Goal: Task Accomplishment & Management: Use online tool/utility

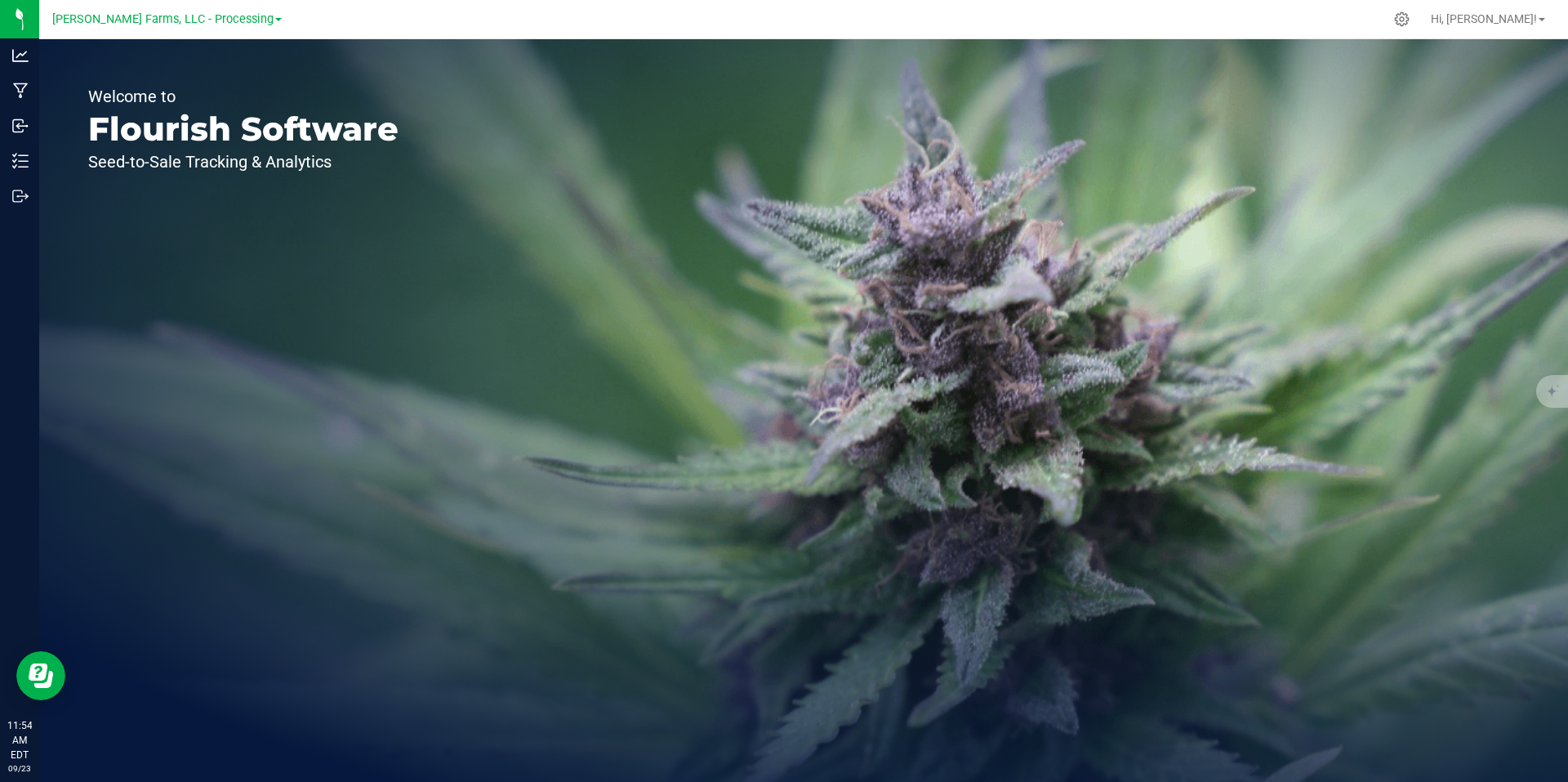
click at [275, 19] on span at bounding box center [278, 20] width 6 height 4
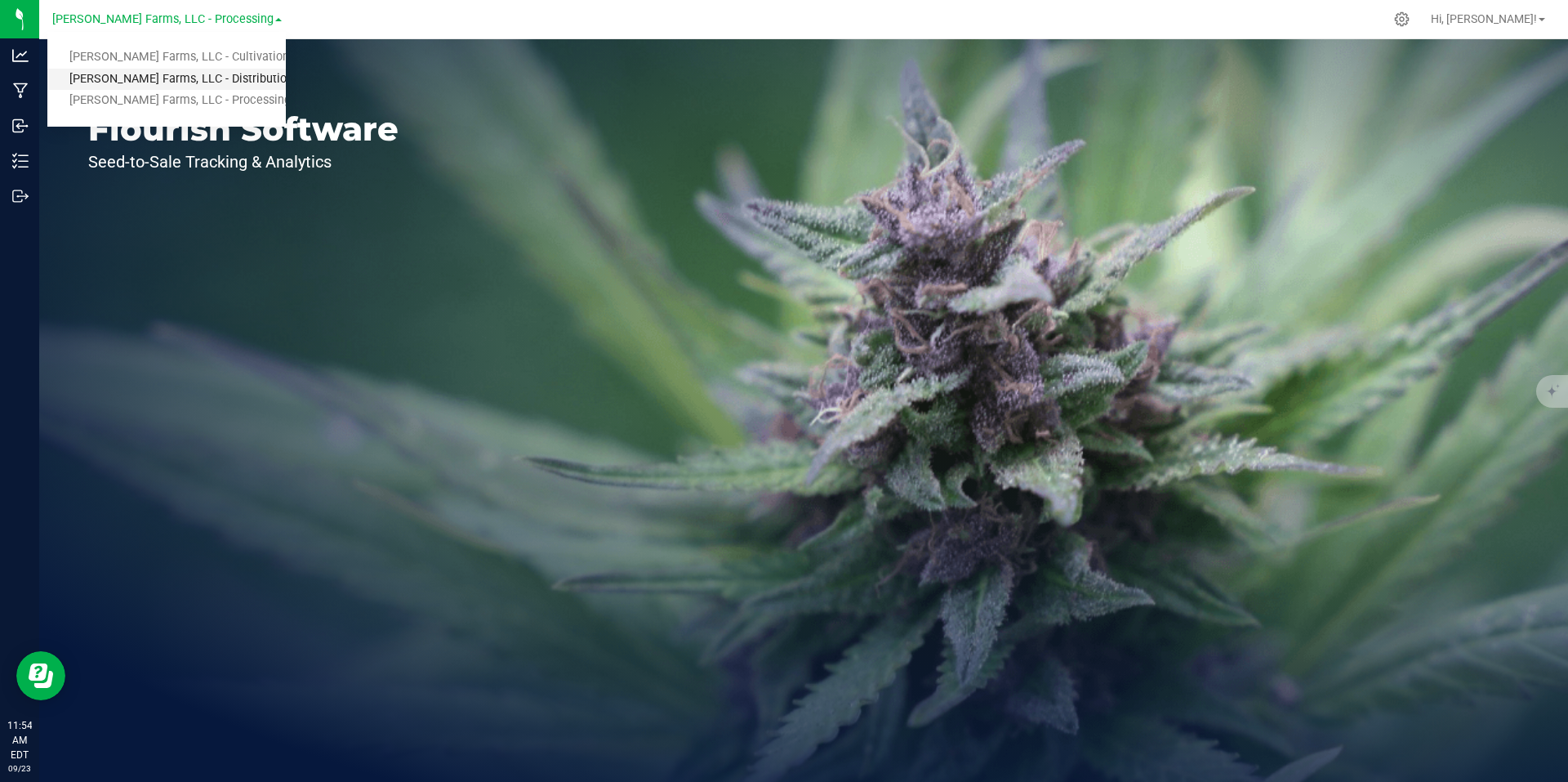
click at [232, 82] on link "[PERSON_NAME] Farms, LLC - Distribution" at bounding box center [166, 79] width 238 height 22
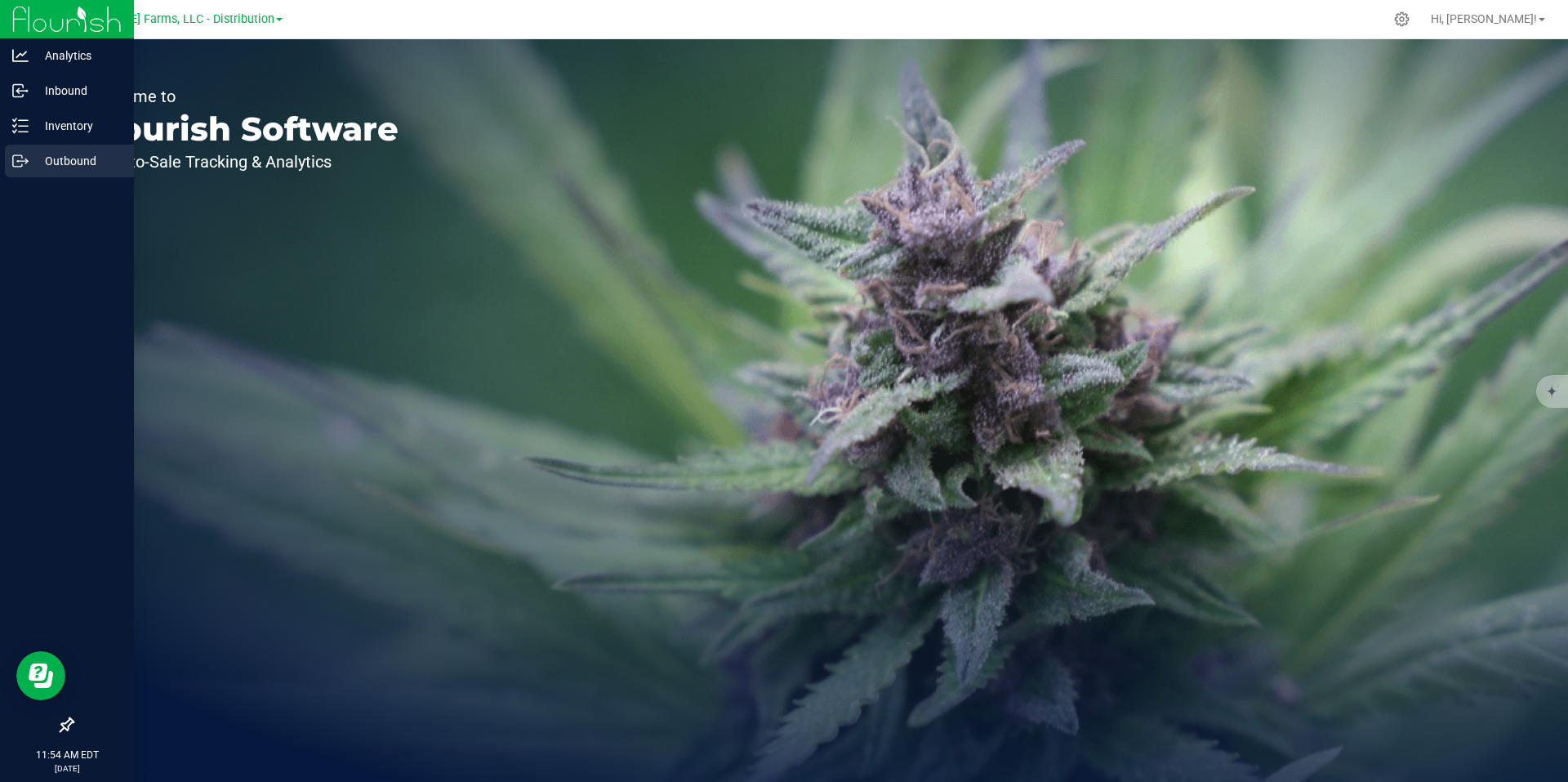
click at [77, 160] on p "Outbound" at bounding box center [77, 161] width 98 height 20
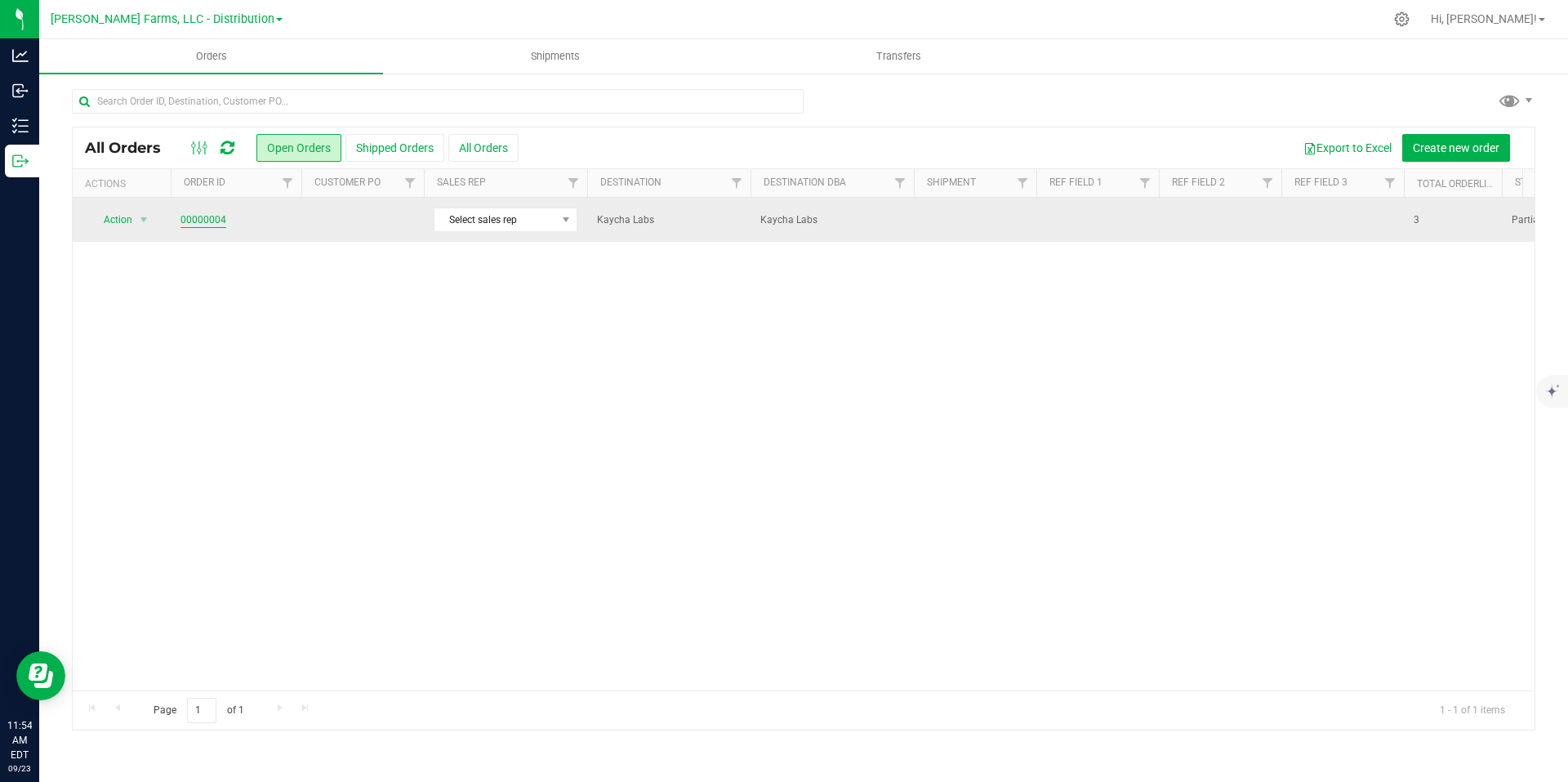
click at [212, 221] on link "00000004" at bounding box center [203, 219] width 46 height 15
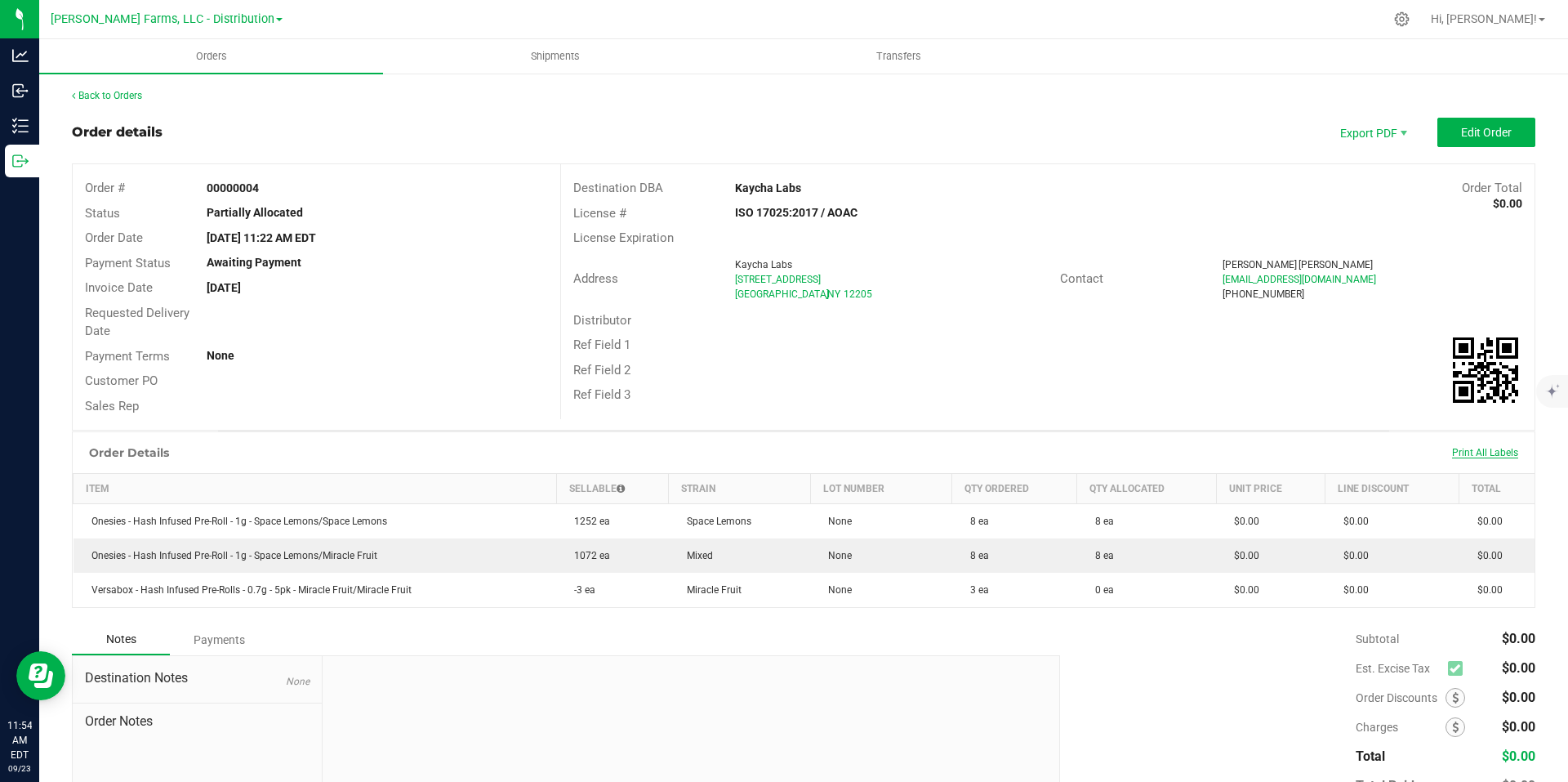
click at [1461, 454] on span "Print All Labels" at bounding box center [1485, 452] width 66 height 12
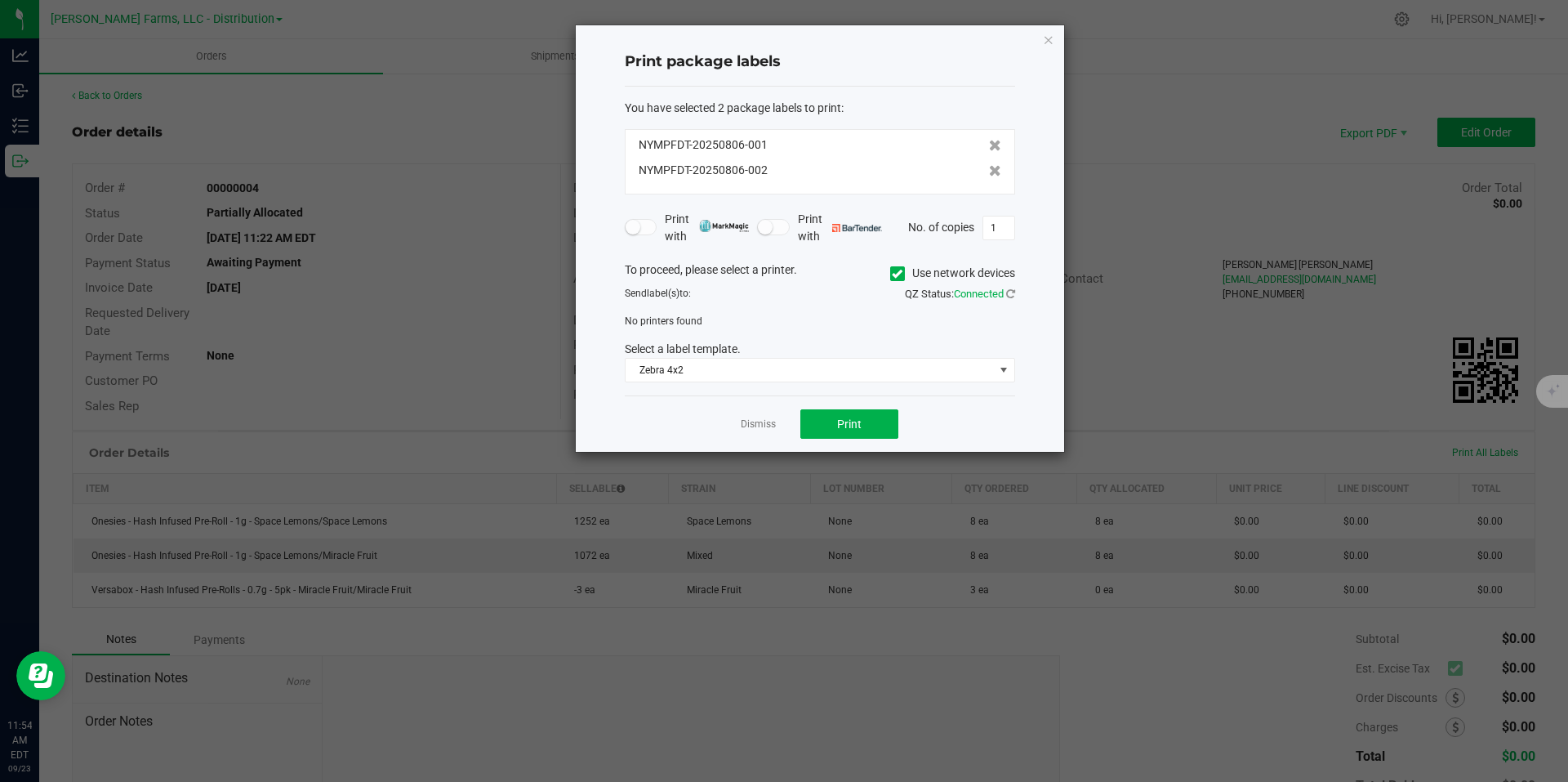
click at [902, 278] on span at bounding box center [898, 273] width 14 height 14
click at [0, 0] on input "Use network devices" at bounding box center [0, 0] width 0 height 0
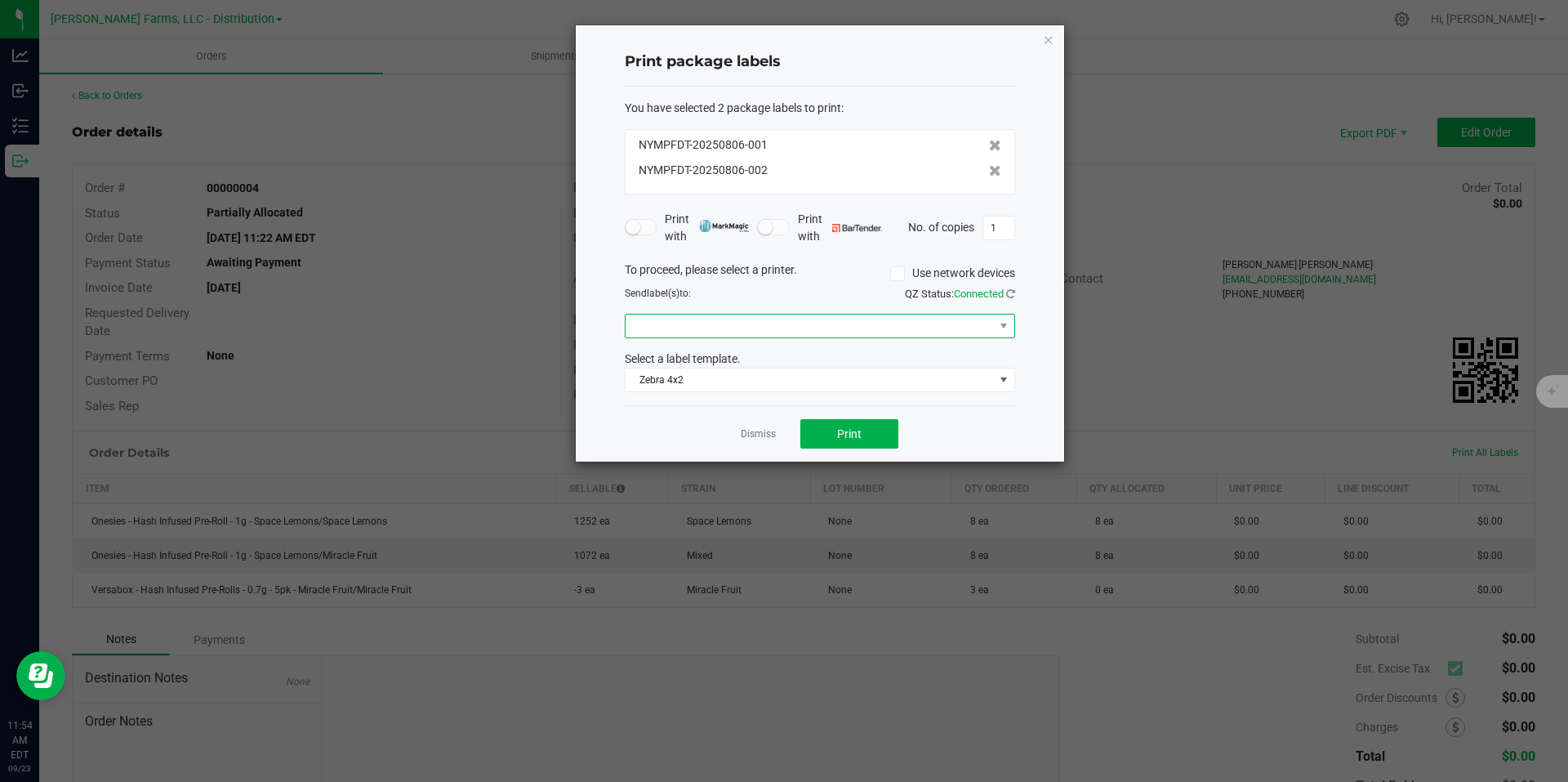
click at [906, 324] on span at bounding box center [810, 325] width 368 height 22
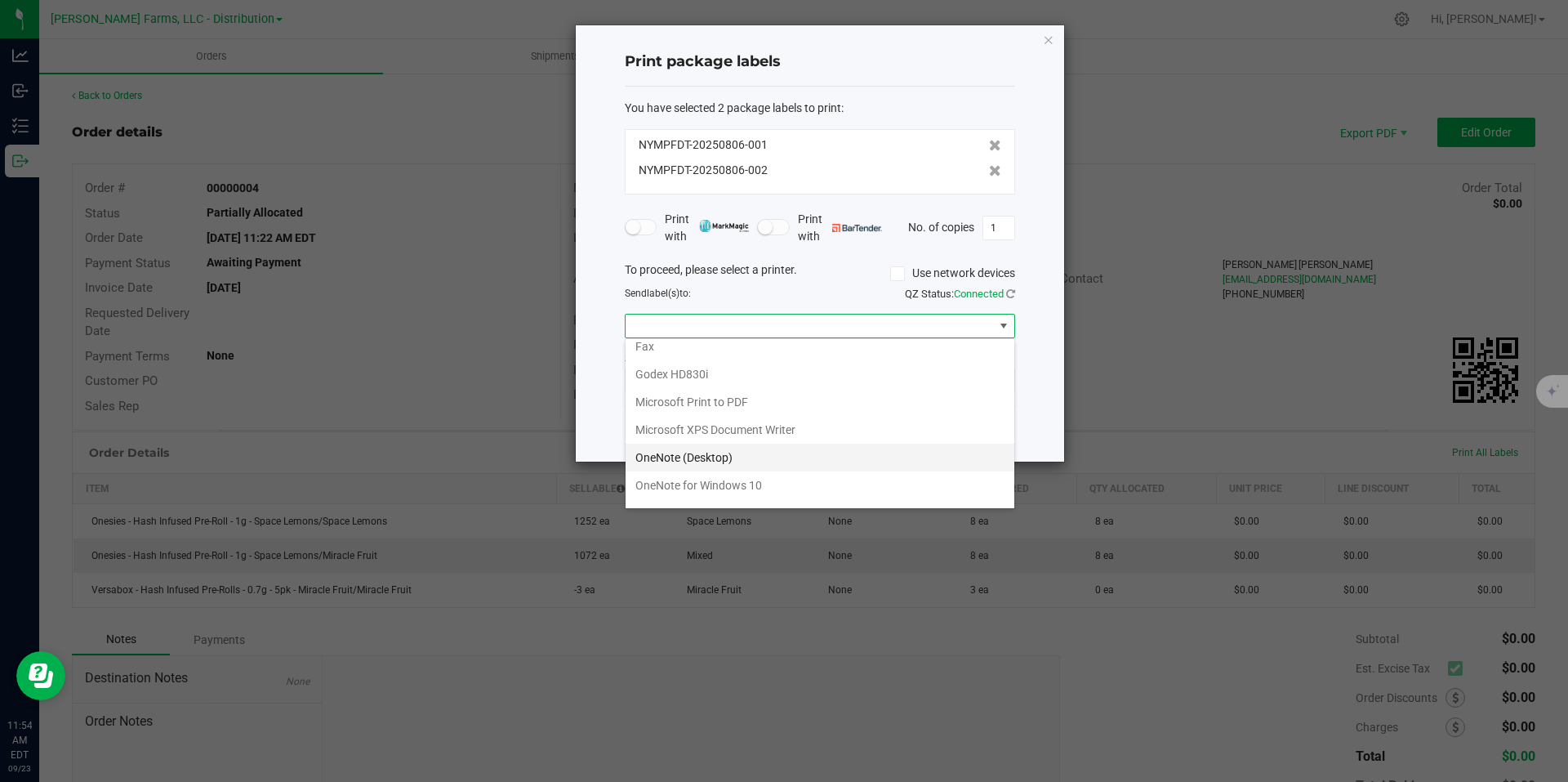
scroll to position [58, 0]
click at [755, 490] on ZPL "ZDesigner ZD421-203dpi ZPL" at bounding box center [819, 492] width 389 height 28
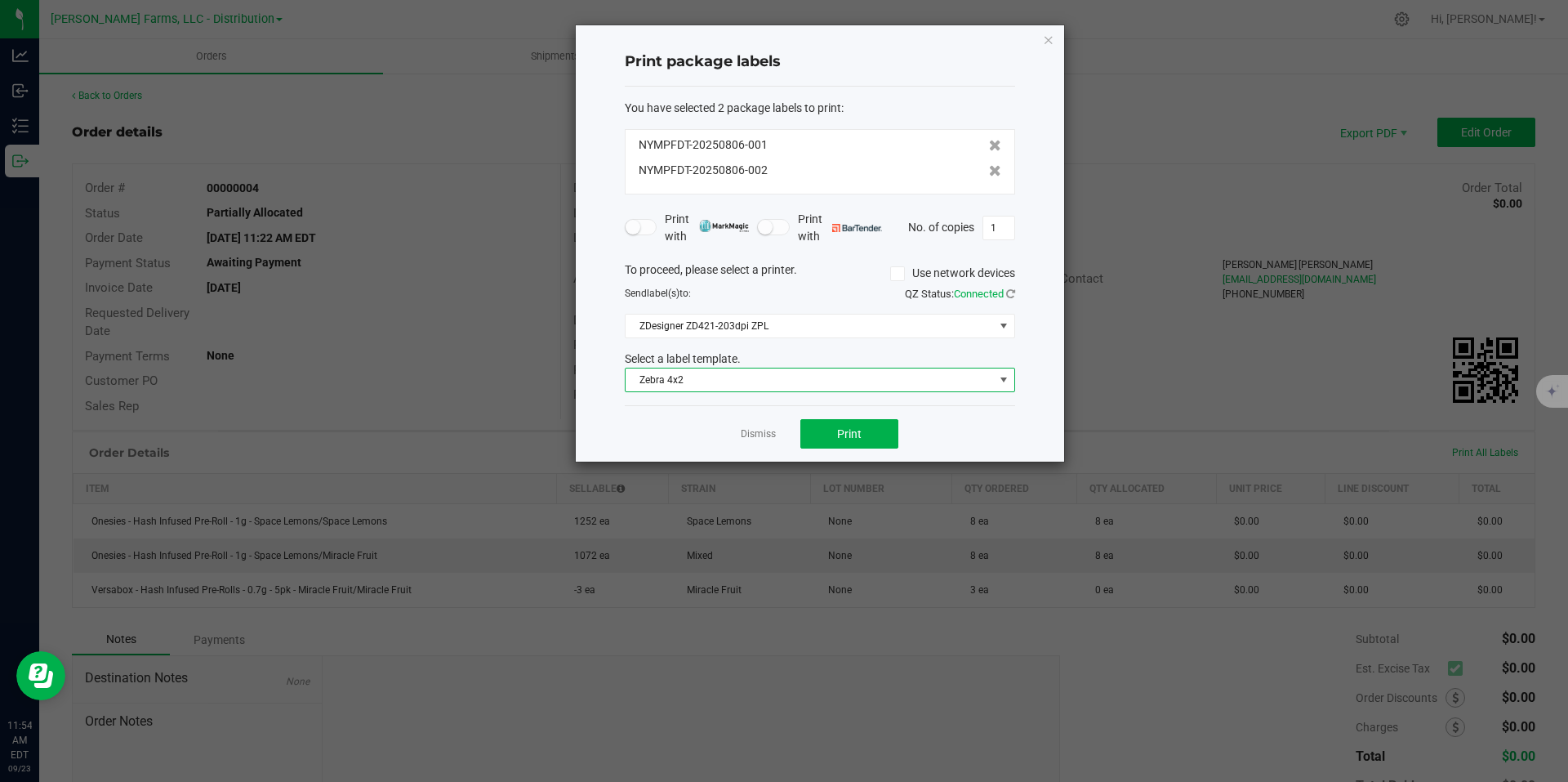
click at [999, 381] on span at bounding box center [1004, 379] width 13 height 13
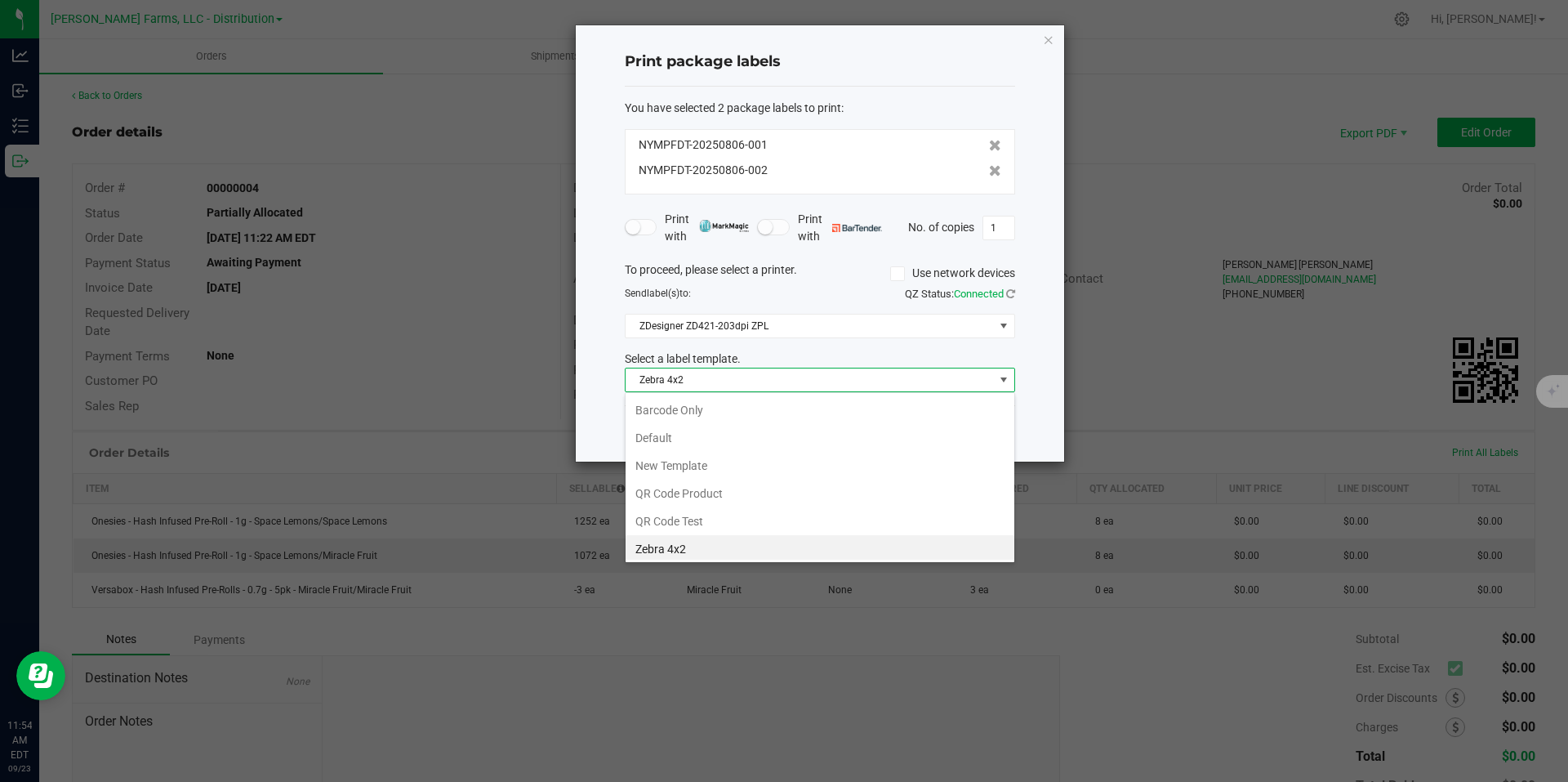
scroll to position [24, 390]
click at [785, 521] on li "QR Code Test" at bounding box center [819, 518] width 389 height 28
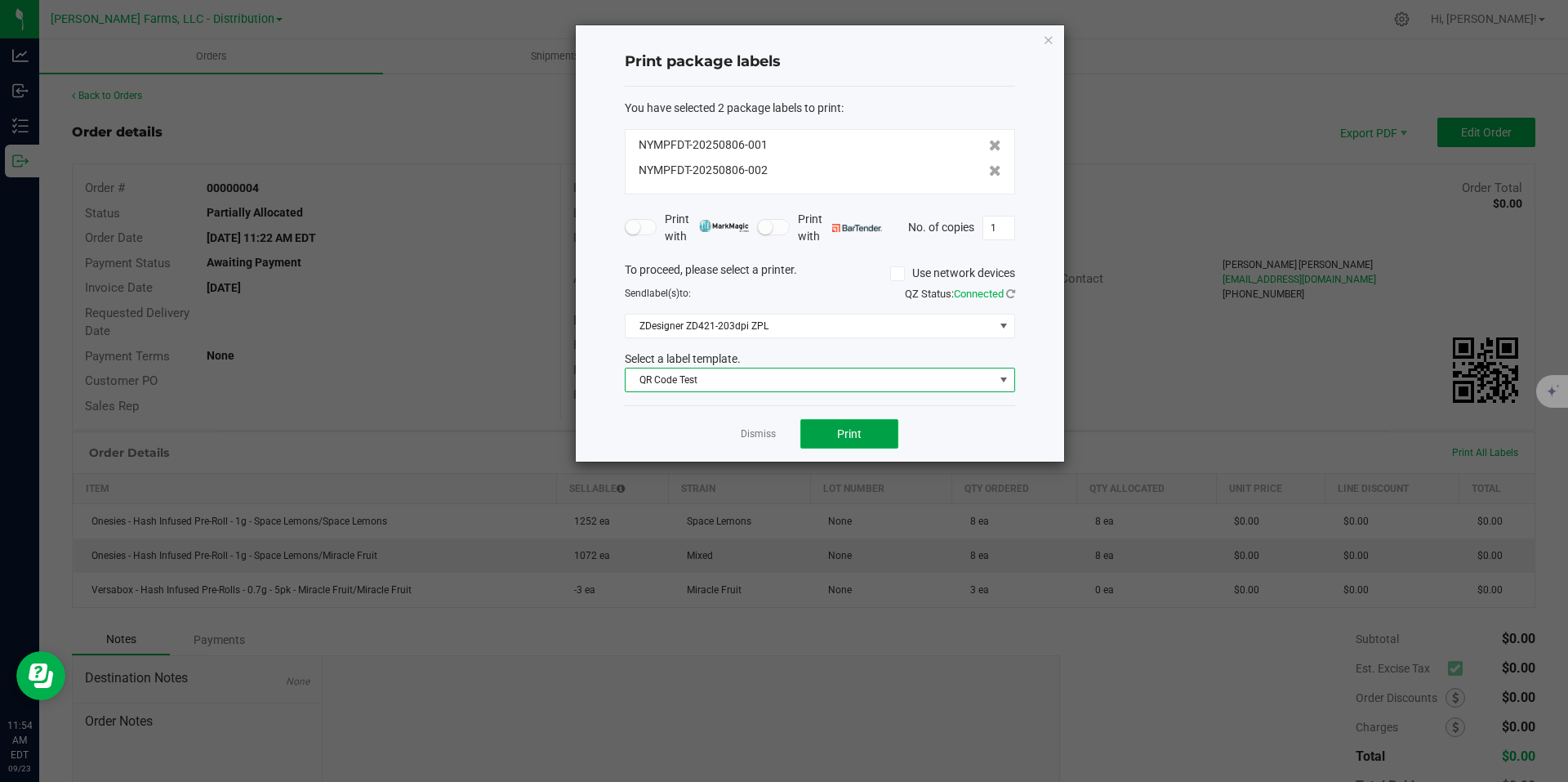
click at [883, 438] on button "Print" at bounding box center [849, 433] width 98 height 30
click at [1054, 39] on icon "button" at bounding box center [1049, 40] width 12 height 20
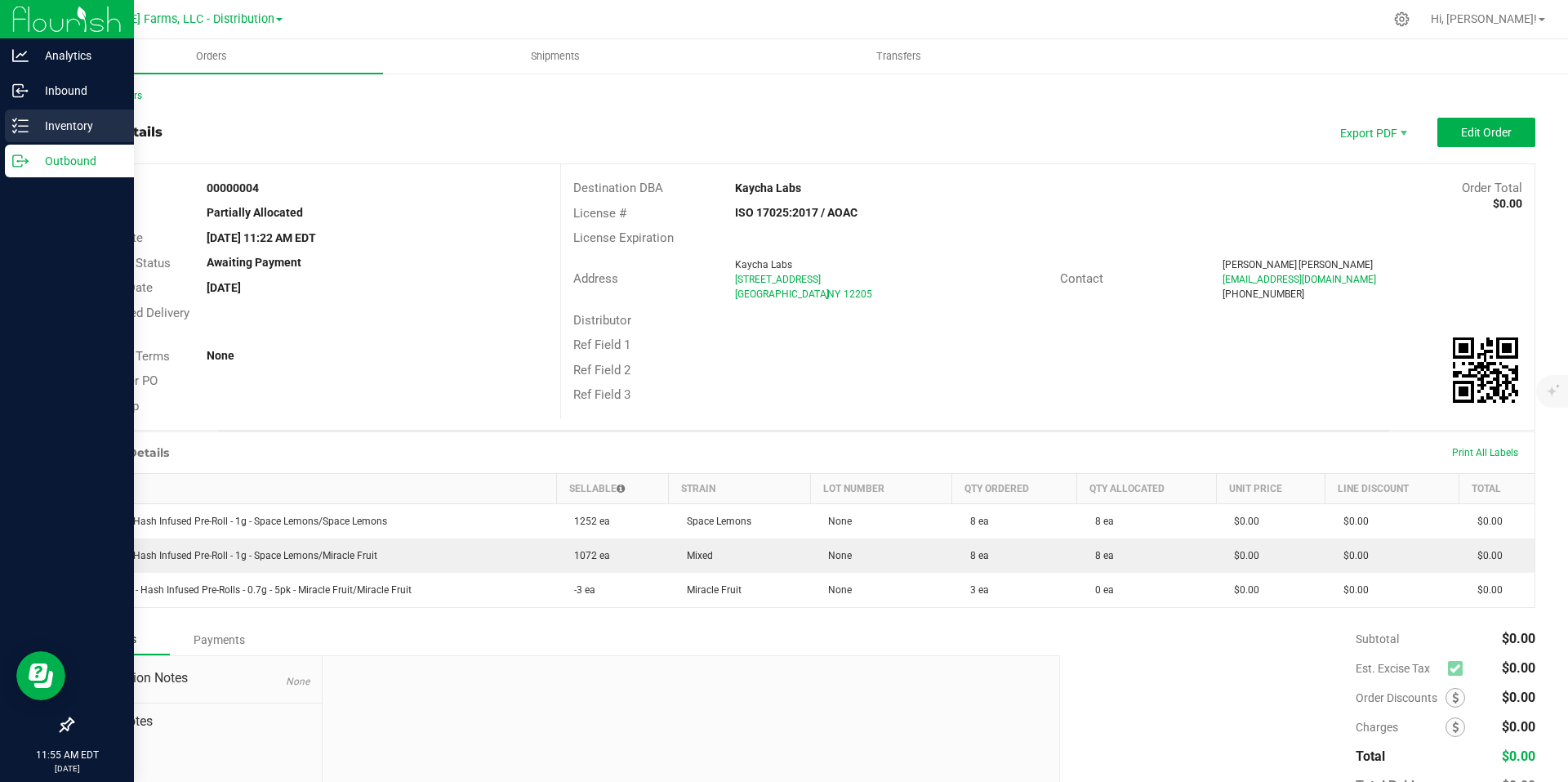
click at [76, 129] on p "Inventory" at bounding box center [77, 126] width 98 height 20
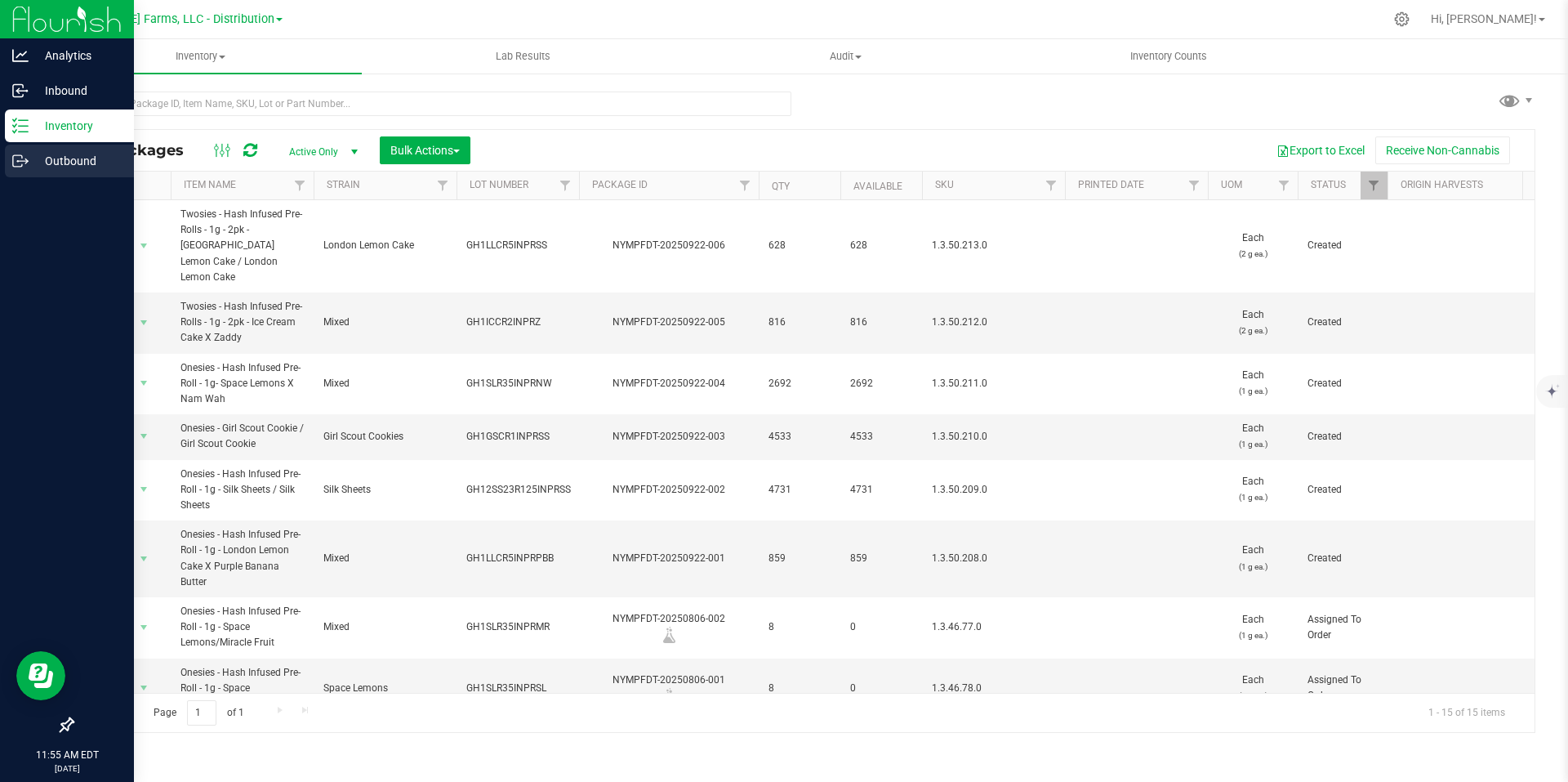
click at [58, 157] on p "Outbound" at bounding box center [77, 161] width 98 height 20
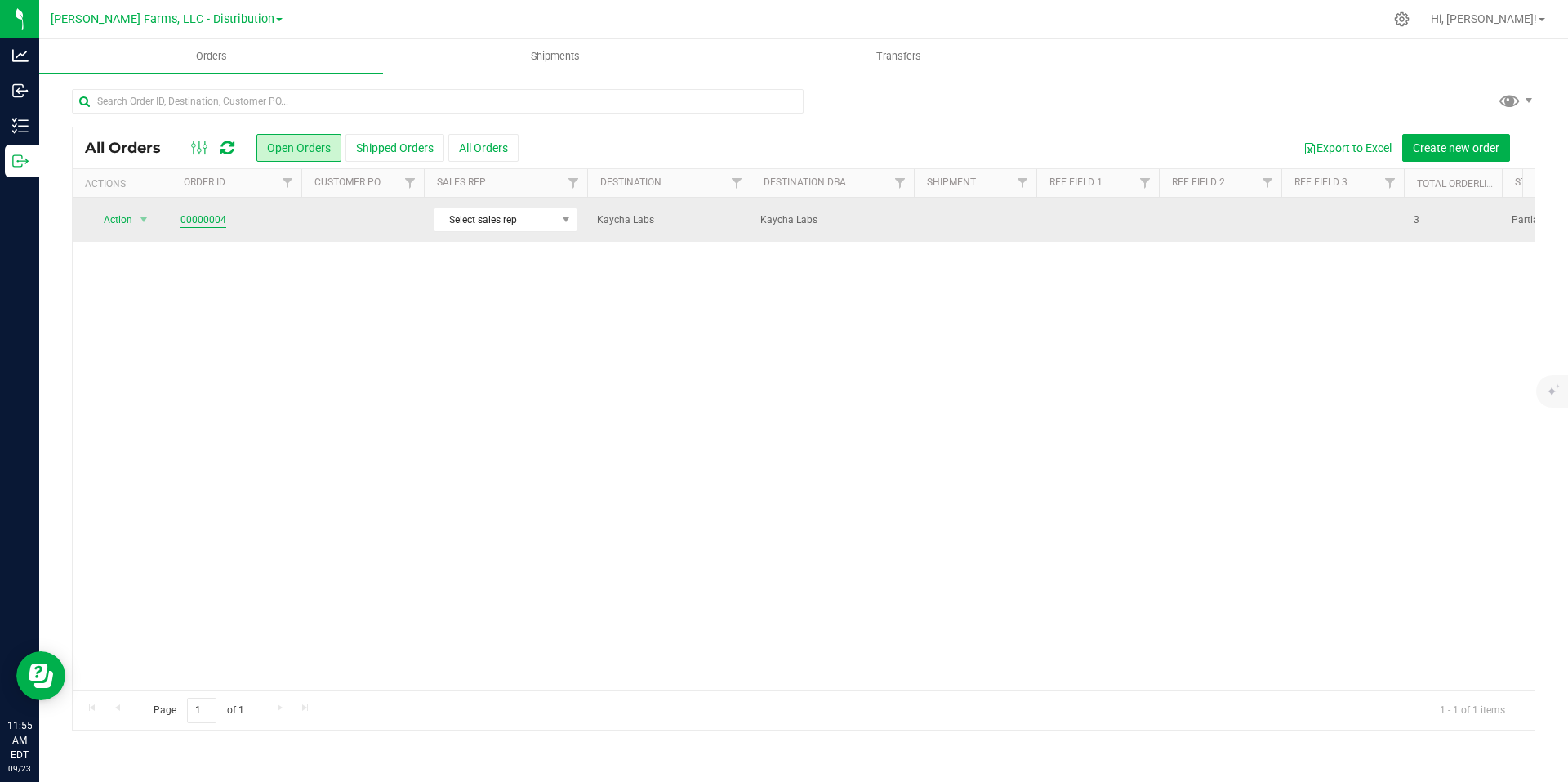
click at [198, 220] on link "00000004" at bounding box center [203, 219] width 46 height 15
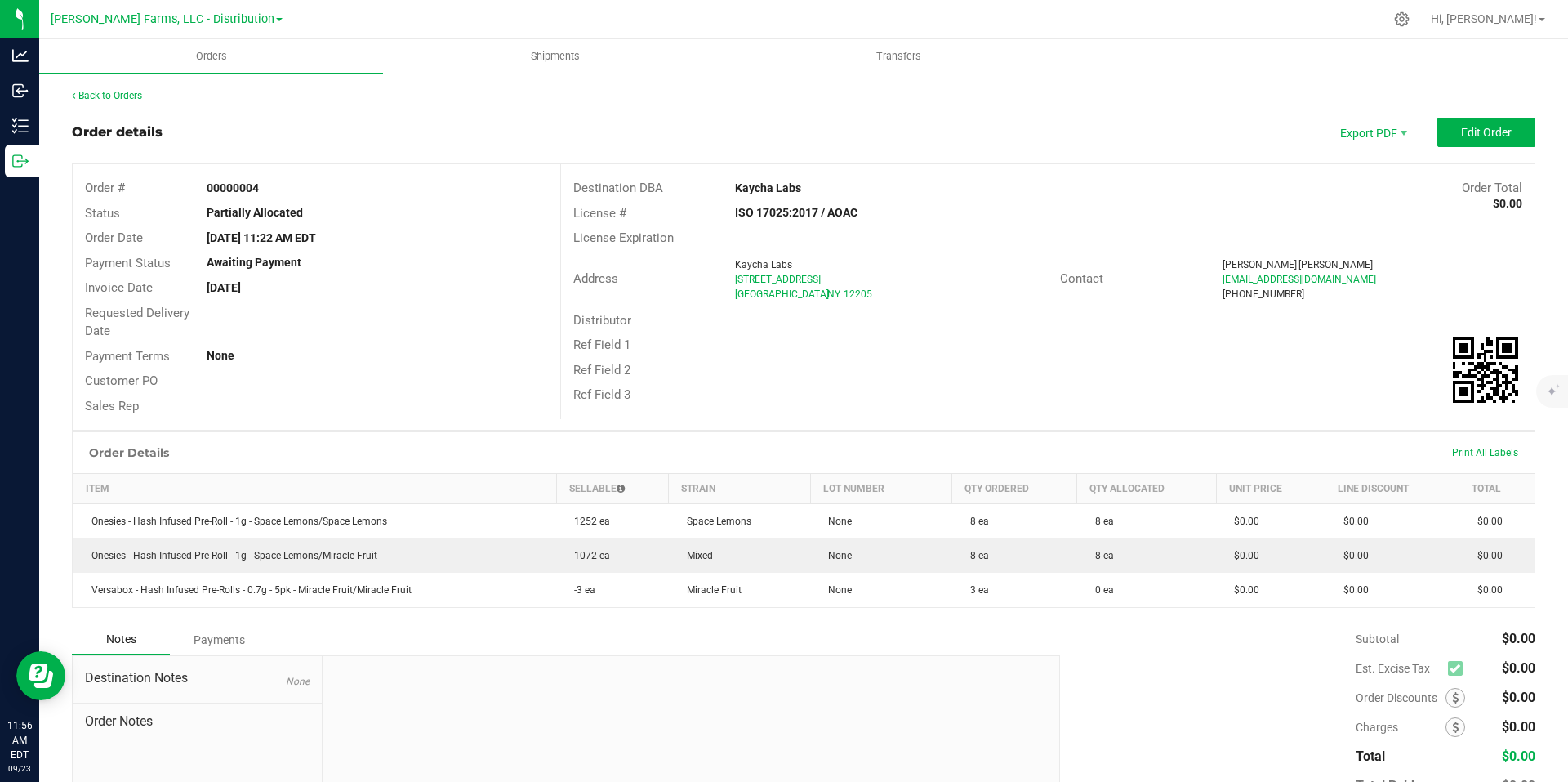
click at [1470, 453] on span "Print All Labels" at bounding box center [1485, 452] width 66 height 12
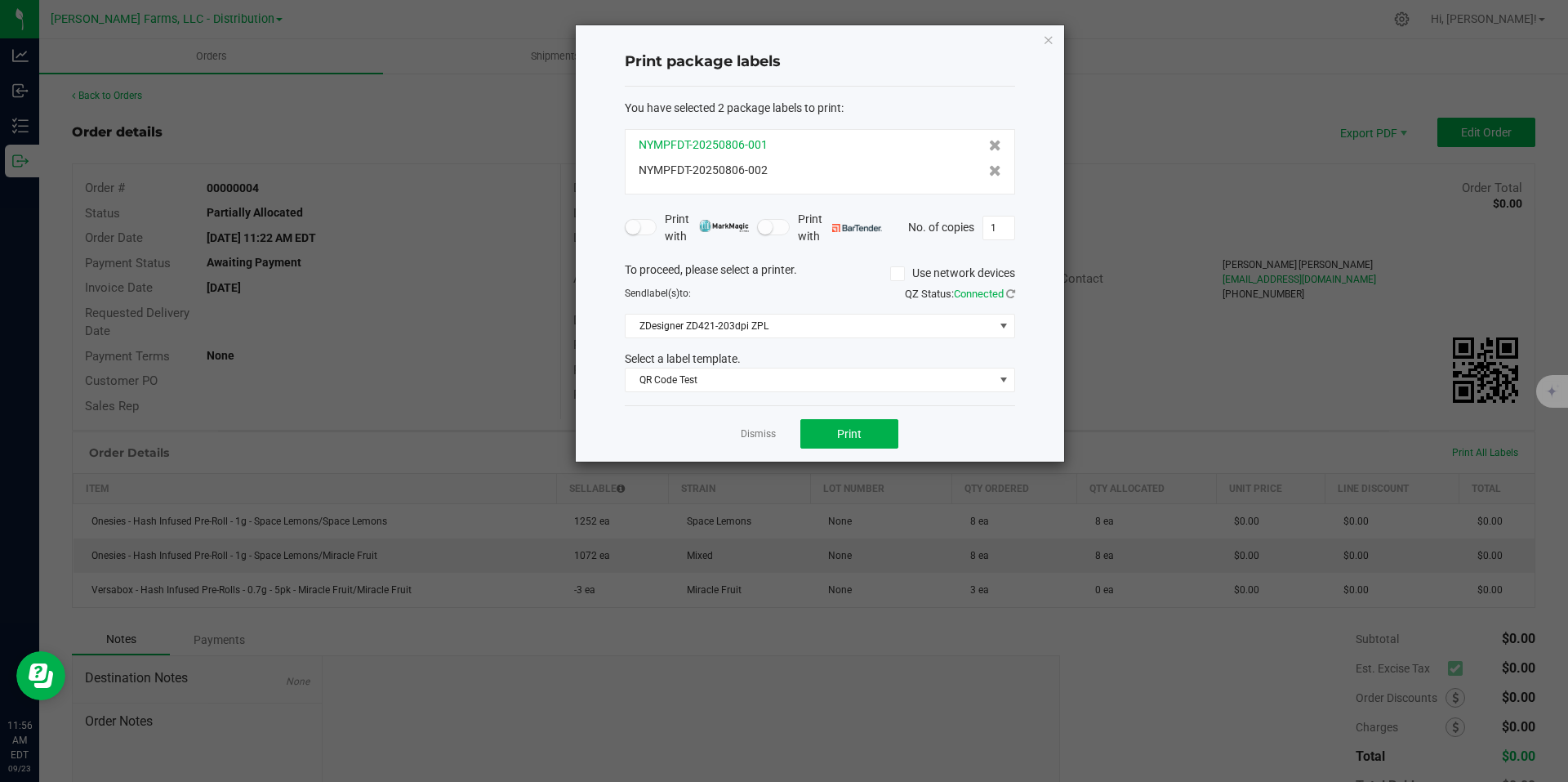
click at [756, 144] on span "NYMPFDT-20250806-001" at bounding box center [704, 145] width 129 height 17
click at [989, 170] on icon at bounding box center [996, 171] width 13 height 12
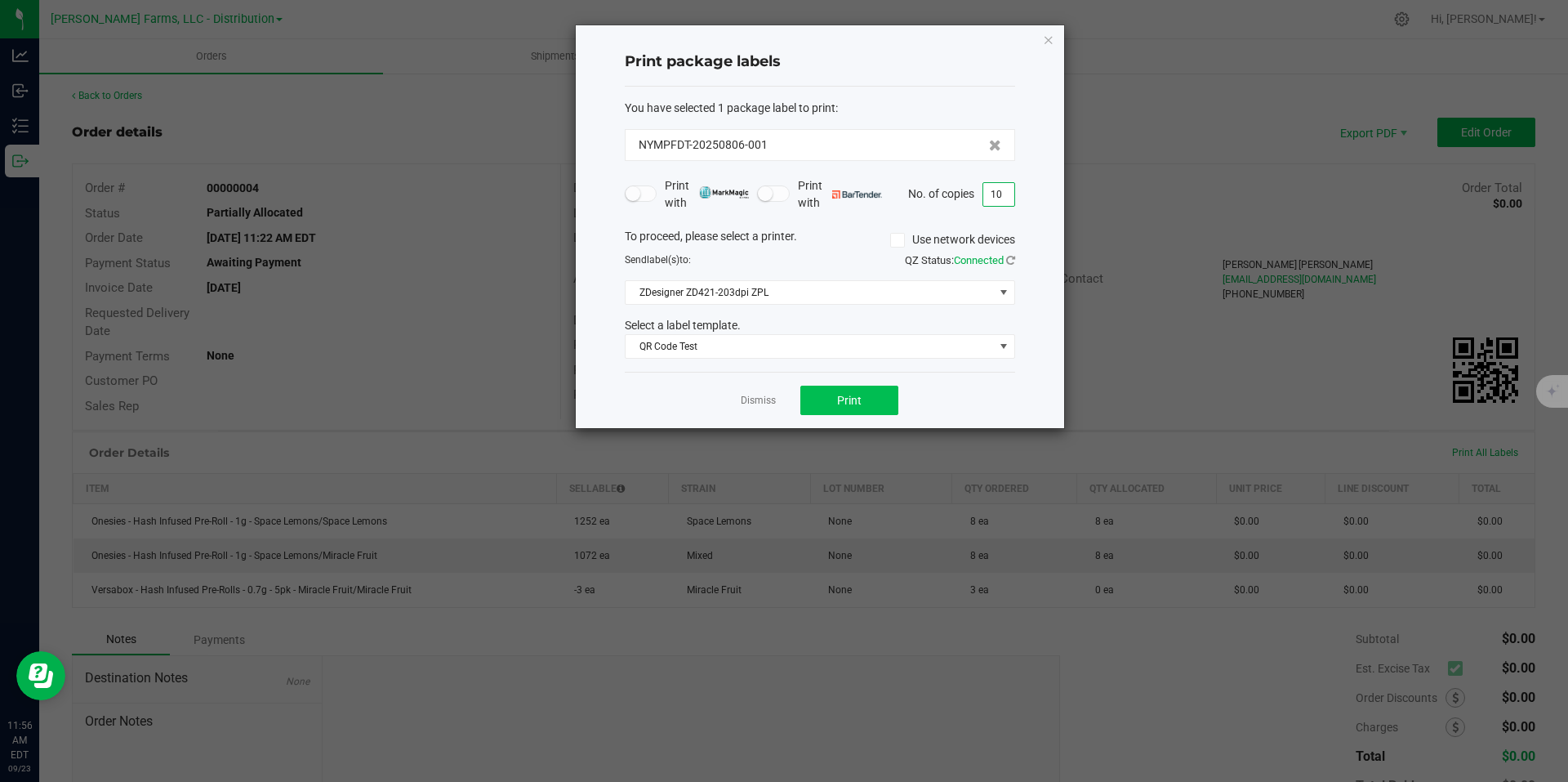
type input "10"
click at [867, 406] on button "Print" at bounding box center [849, 400] width 98 height 30
click at [1045, 41] on icon "button" at bounding box center [1049, 40] width 12 height 20
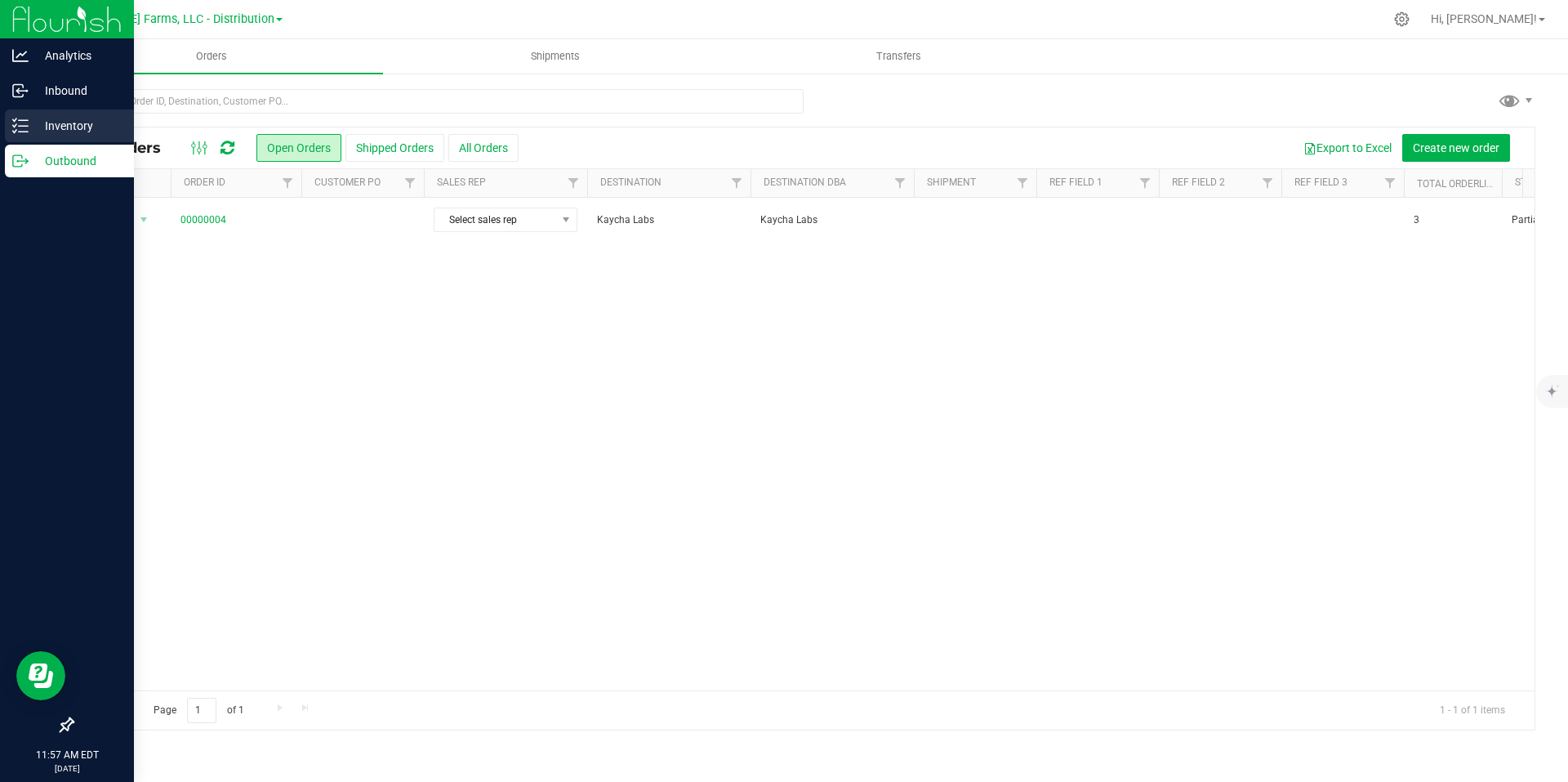
click at [89, 131] on p "Inventory" at bounding box center [77, 126] width 98 height 20
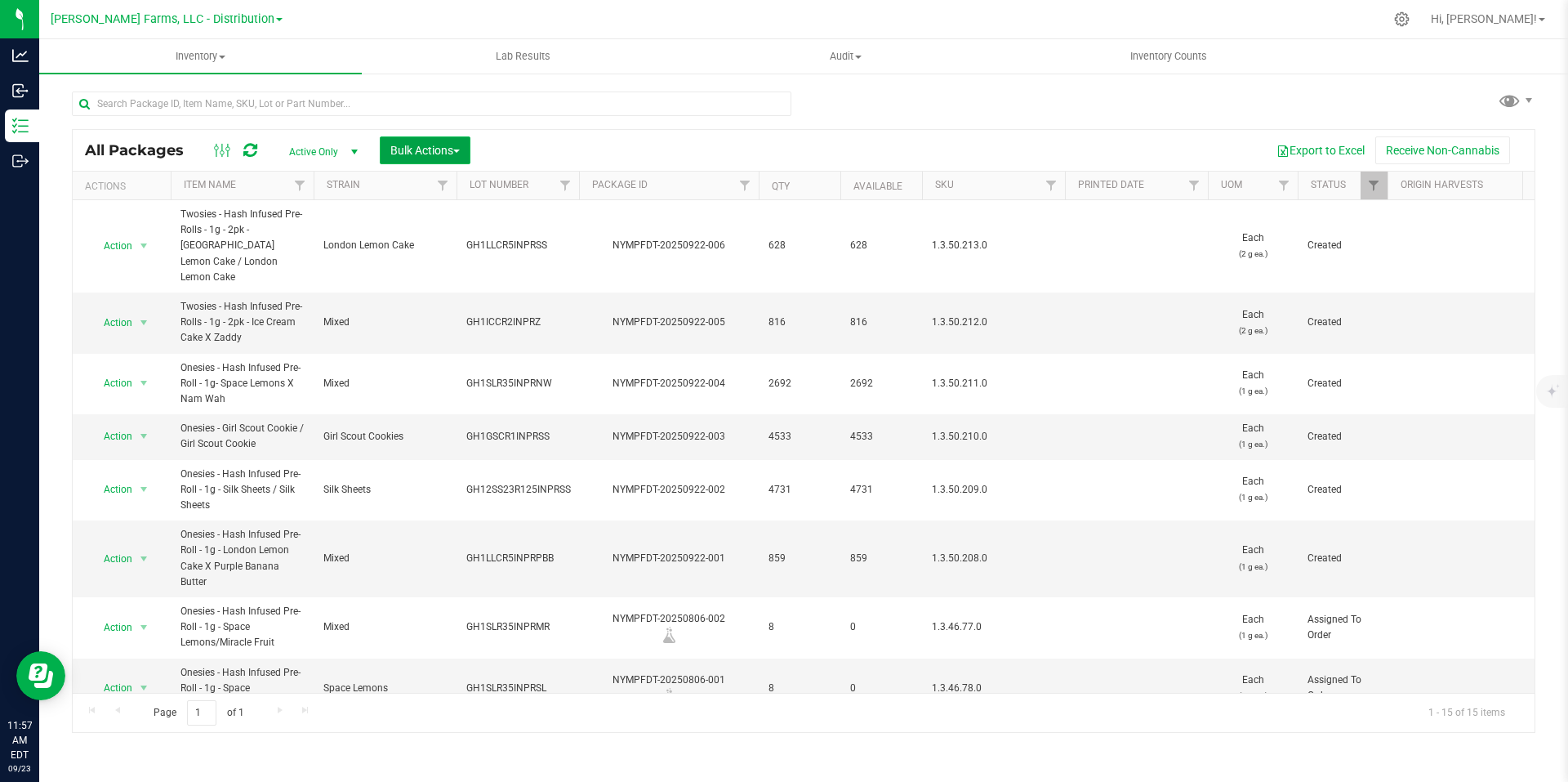
click at [460, 147] on span "Bulk Actions" at bounding box center [424, 150] width 69 height 13
click at [449, 183] on span "Add to outbound order" at bounding box center [446, 187] width 111 height 13
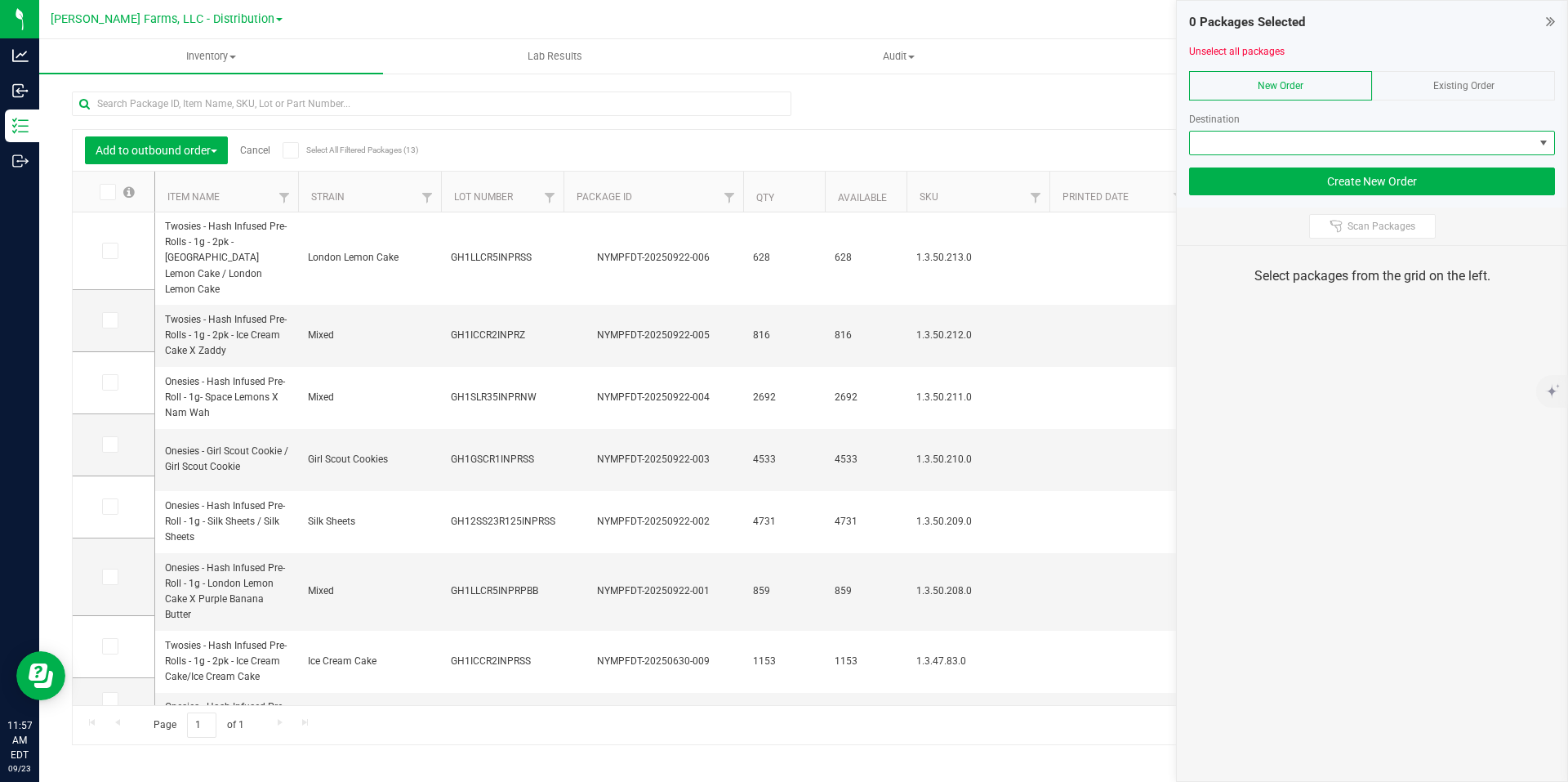
click at [1538, 148] on span at bounding box center [1544, 143] width 13 height 13
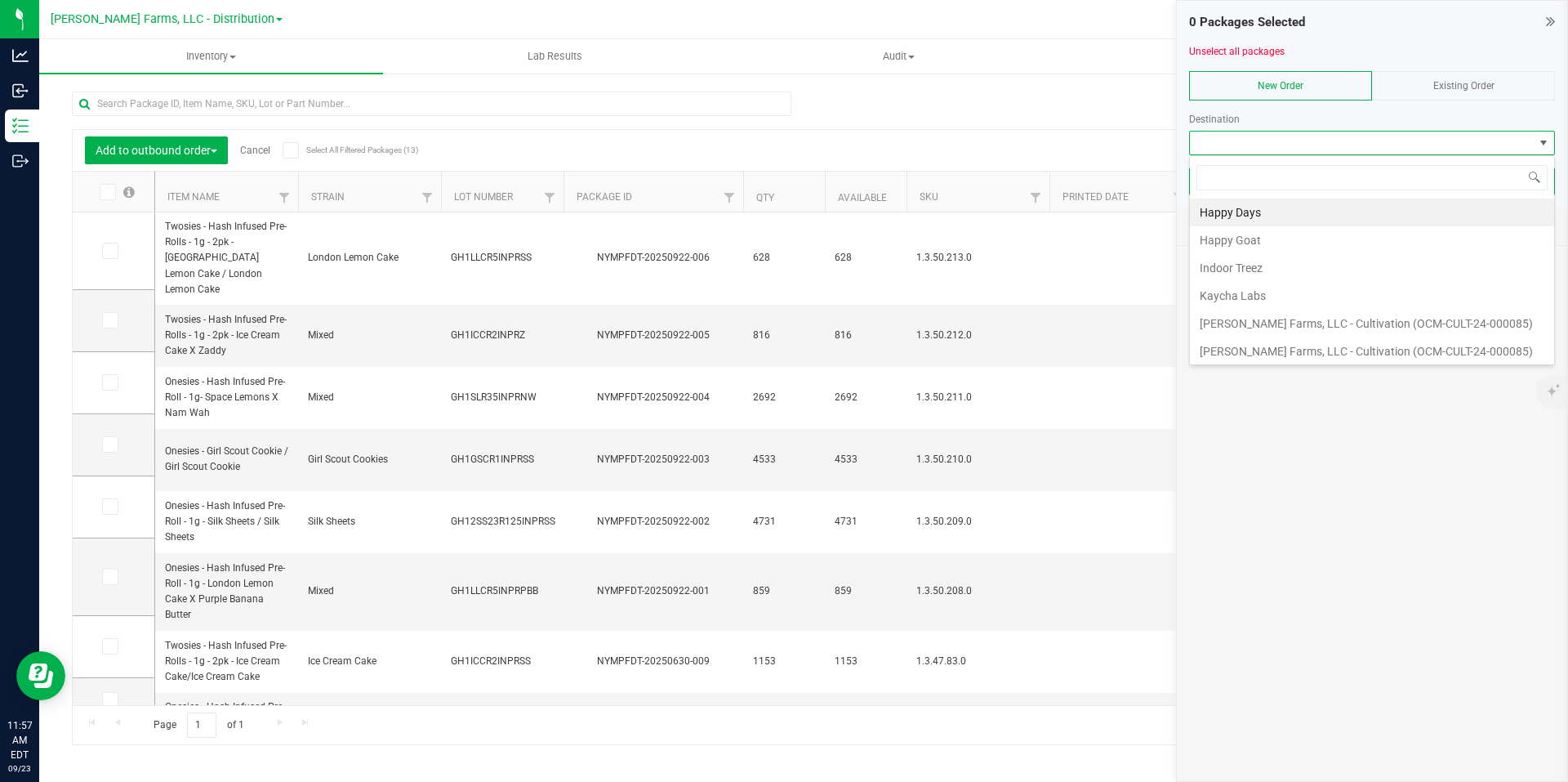
scroll to position [24, 366]
click at [1312, 219] on li "Happy Days" at bounding box center [1371, 212] width 364 height 28
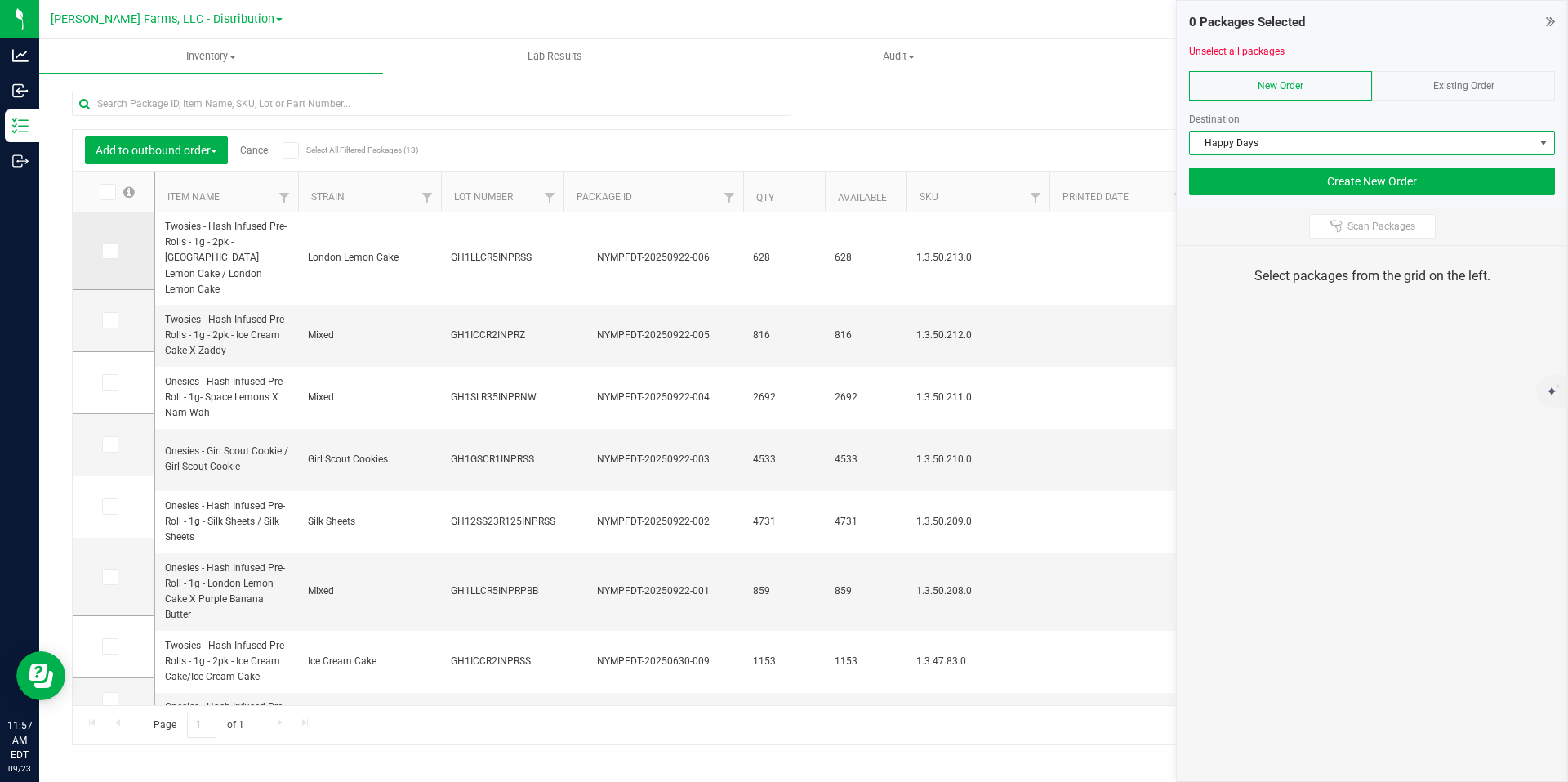
click at [106, 251] on icon at bounding box center [109, 251] width 11 height 0
click at [0, 0] on input "checkbox" at bounding box center [0, 0] width 0 height 0
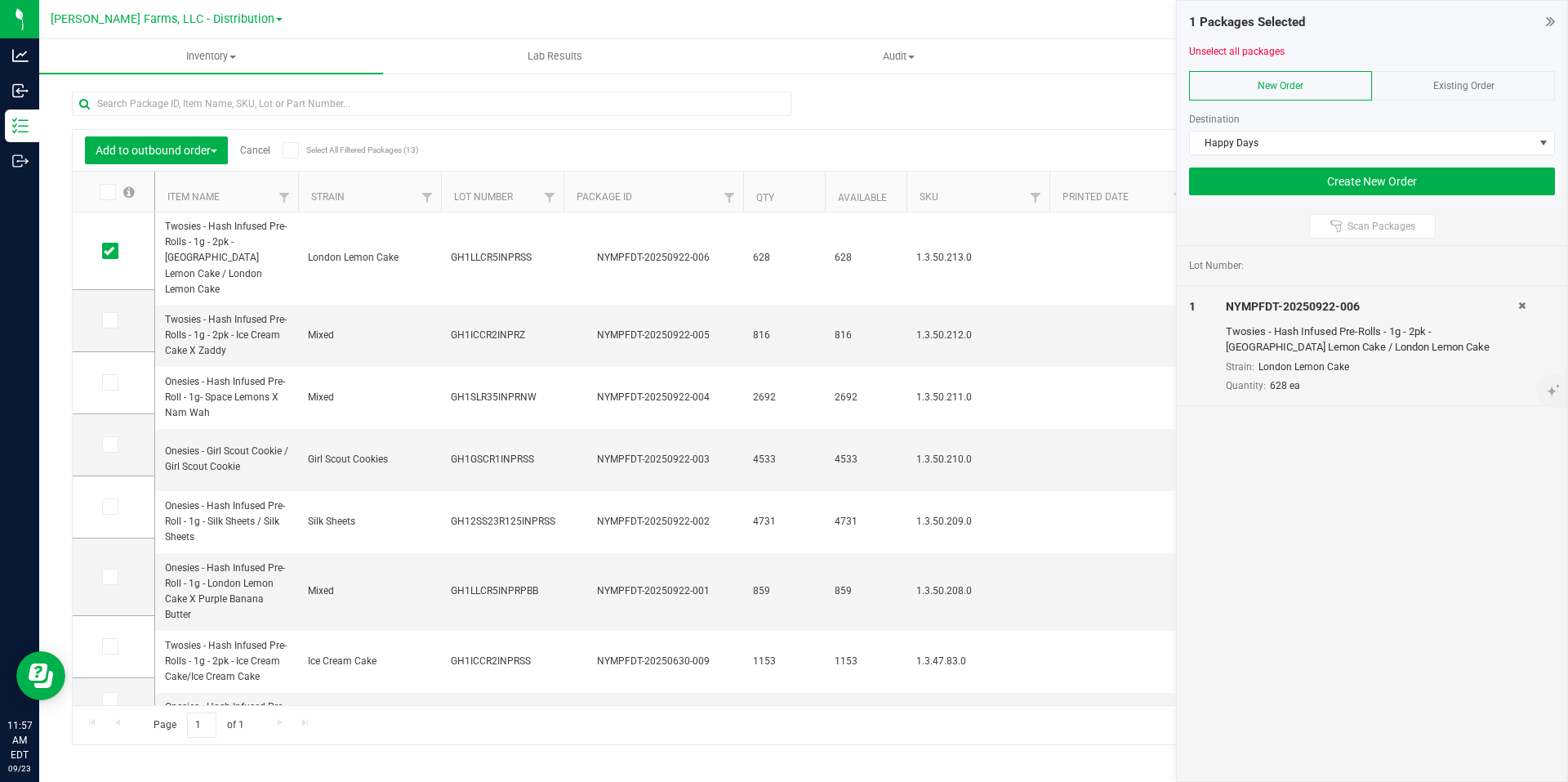
click at [1123, 96] on div "Add to outbound order Cancel Select All Filtered Packages (13) Add to manufactu…" at bounding box center [803, 411] width 1464 height 669
click at [1547, 20] on icon at bounding box center [1551, 22] width 9 height 16
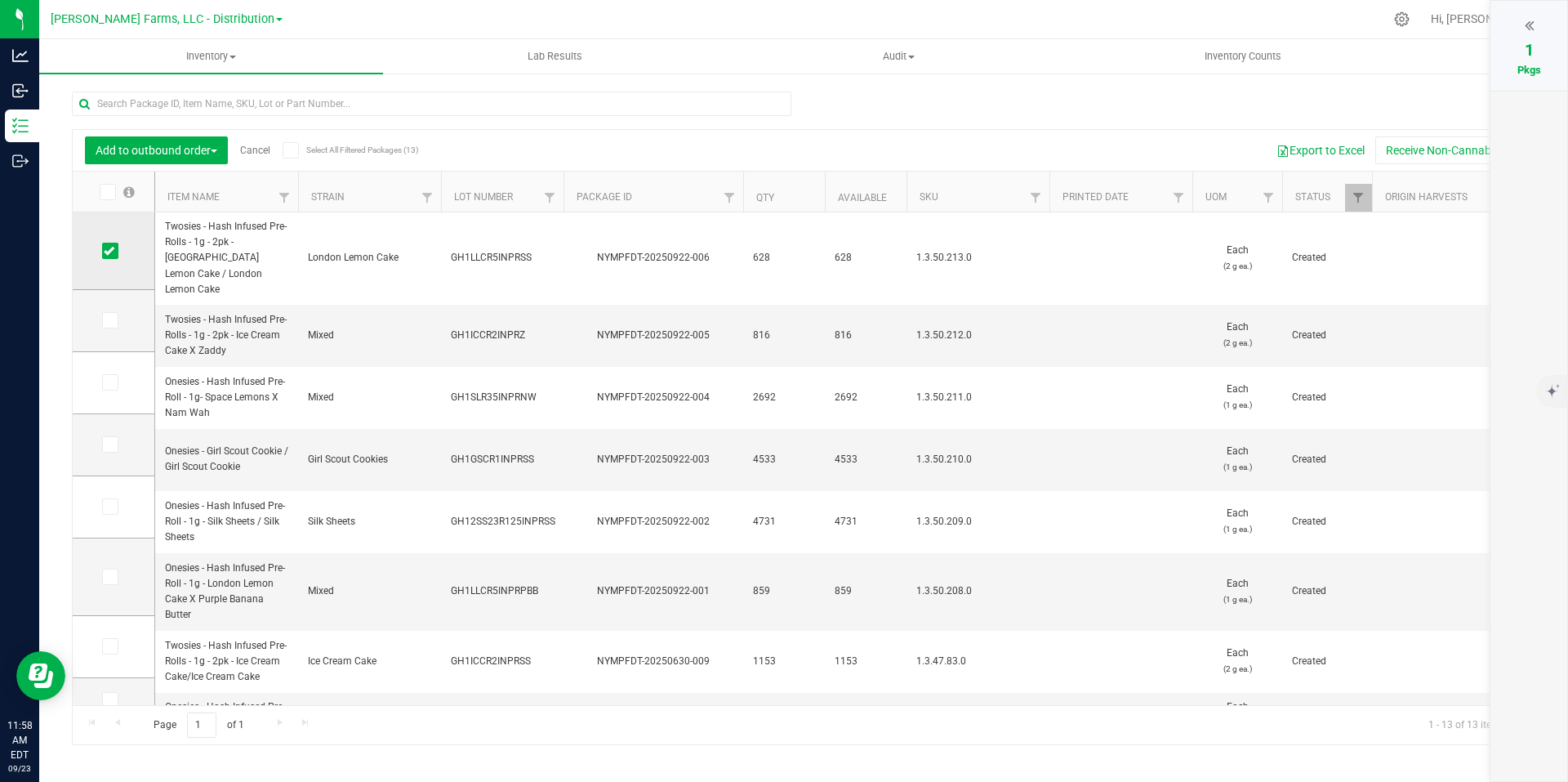
click at [105, 251] on icon at bounding box center [109, 251] width 11 height 0
click at [0, 0] on input "checkbox" at bounding box center [0, 0] width 0 height 0
click at [264, 149] on link "Cancel" at bounding box center [255, 150] width 31 height 12
